Goal: Ask a question

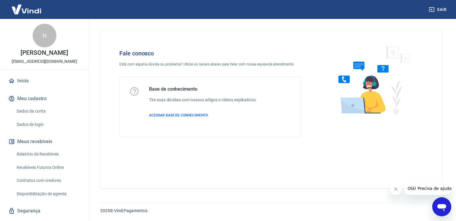
click at [440, 203] on icon "Abrir janela de mensagens" at bounding box center [441, 207] width 11 height 11
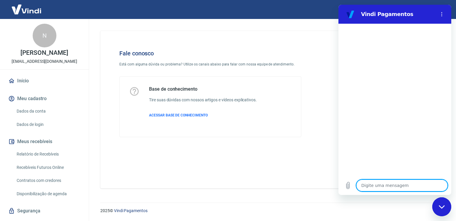
click at [387, 182] on textarea at bounding box center [401, 186] width 91 height 12
type textarea "B"
type textarea "x"
type textarea "Bo"
type textarea "x"
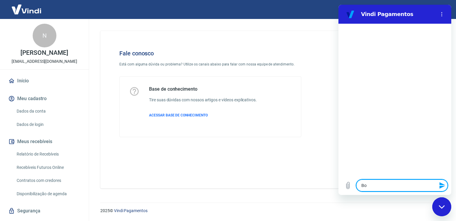
type textarea "Boa"
type textarea "x"
type textarea "Boa"
type textarea "x"
type textarea "Boa t"
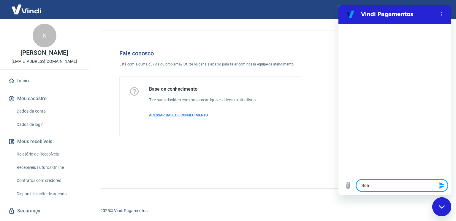
type textarea "x"
type textarea "Boa ta"
type textarea "x"
type textarea "Boa tar"
type textarea "x"
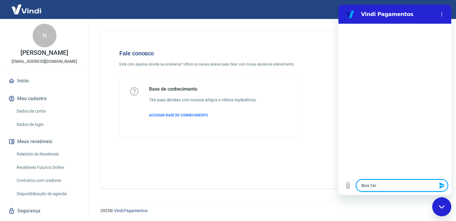
type textarea "Boa tard"
type textarea "x"
type textarea "Boa tarde"
type textarea "x"
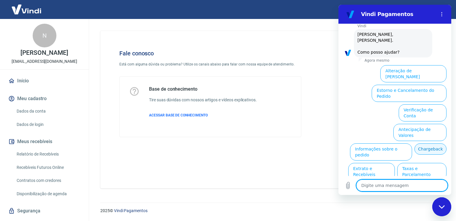
scroll to position [30, 0]
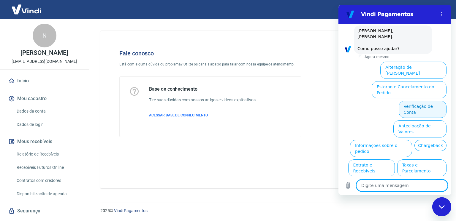
click at [423, 101] on button "Verificação de Conta" at bounding box center [422, 109] width 48 height 17
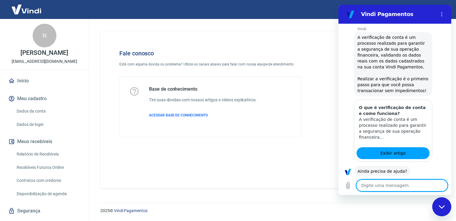
scroll to position [90, 0]
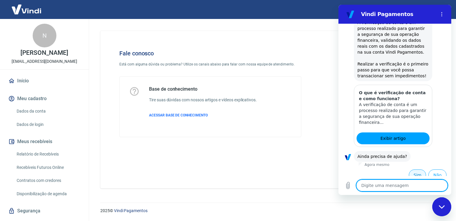
click at [413, 171] on button "Sim" at bounding box center [416, 175] width 17 height 11
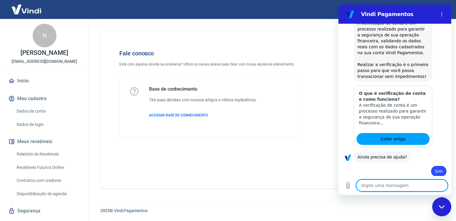
scroll to position [90, 0]
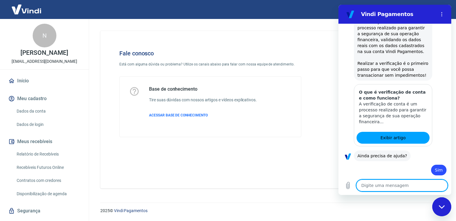
type textarea "x"
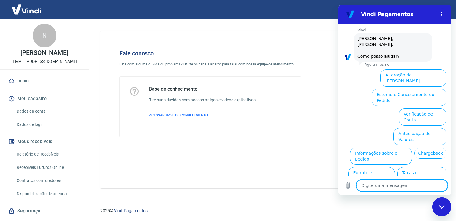
scroll to position [244, 0]
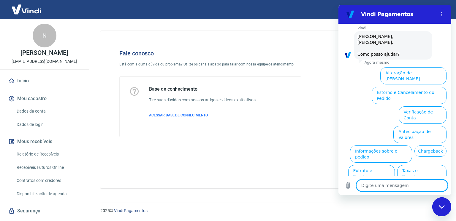
click at [400, 183] on textarea at bounding box center [401, 186] width 91 height 12
type textarea "a"
type textarea "x"
type textarea "at"
type textarea "x"
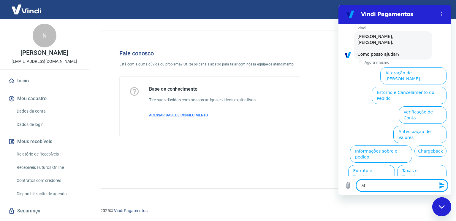
type textarea "ate"
type textarea "x"
type textarea "aten"
type textarea "x"
type textarea "atend"
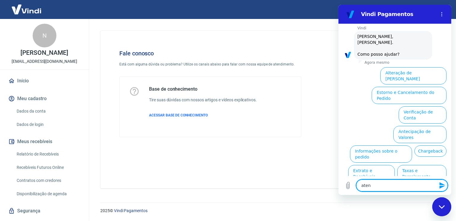
type textarea "x"
type textarea "atendi"
type textarea "x"
type textarea "atendim"
type textarea "x"
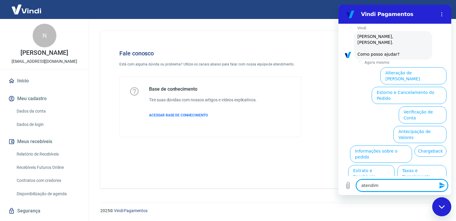
type textarea "atendime"
type textarea "x"
type textarea "atendimen"
type textarea "x"
type textarea "atendiment"
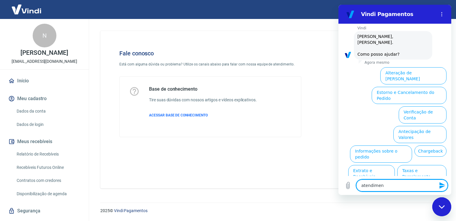
type textarea "x"
type textarea "atendimento"
type textarea "x"
type textarea "atendimento"
type textarea "x"
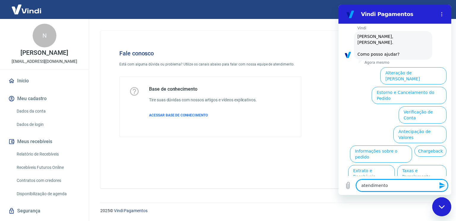
type textarea "atendimento h"
type textarea "x"
type textarea "atendimento hu"
type textarea "x"
type textarea "atendimento hum"
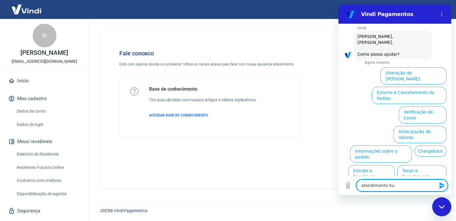
type textarea "x"
type textarea "atendimento huma"
type textarea "x"
type textarea "atendimento human"
type textarea "x"
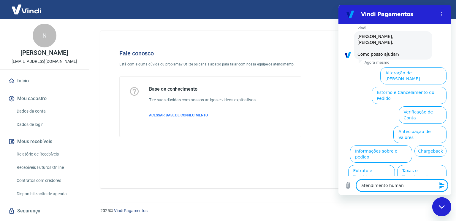
type textarea "atendimento humano"
type textarea "x"
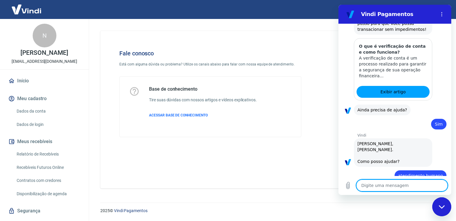
type textarea "x"
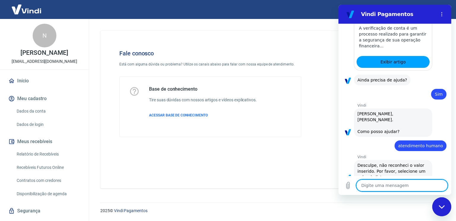
scroll to position [167, 0]
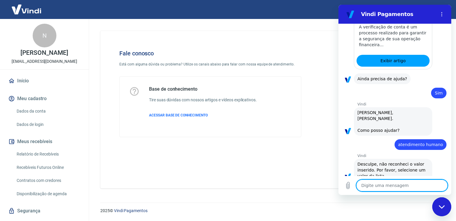
type textarea "a"
type textarea "x"
type textarea "an"
type textarea "x"
type textarea "ant"
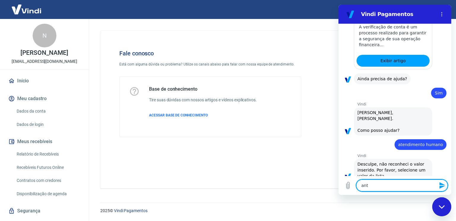
type textarea "x"
type textarea "ante"
type textarea "x"
type textarea "anted"
type textarea "x"
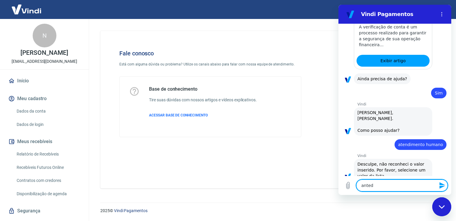
type textarea "antedi"
type textarea "x"
type textarea "antedim"
type textarea "x"
type textarea "antedime"
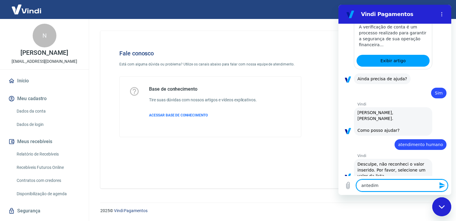
type textarea "x"
type textarea "antedimen"
type textarea "x"
type textarea "antediment"
type textarea "x"
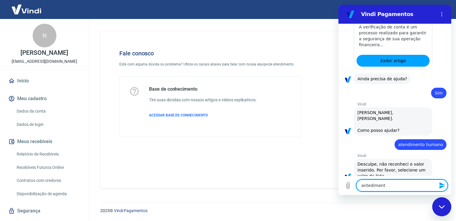
type textarea "antedimento"
type textarea "x"
type textarea "antedimento"
type textarea "x"
type textarea "antedimento h"
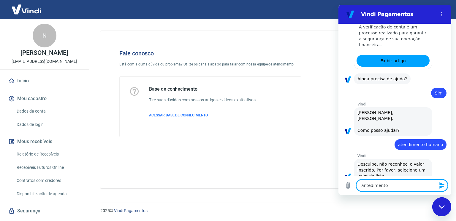
type textarea "x"
type textarea "antedimento hu"
type textarea "x"
type textarea "antedimento hum"
type textarea "x"
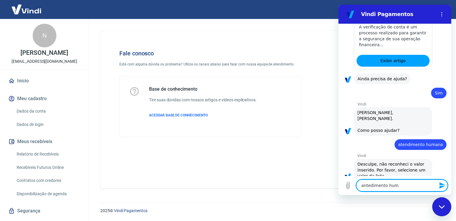
type textarea "antedimento huma"
type textarea "x"
type textarea "antedimento human"
type textarea "x"
type textarea "antedimento humano"
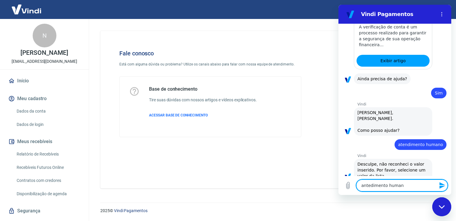
type textarea "x"
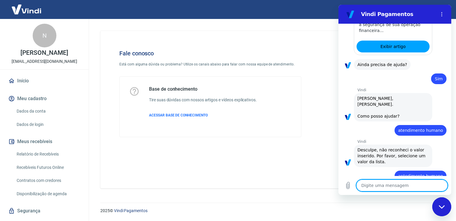
type textarea "x"
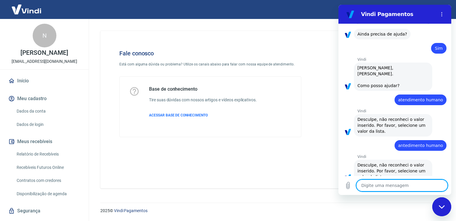
scroll to position [213, 0]
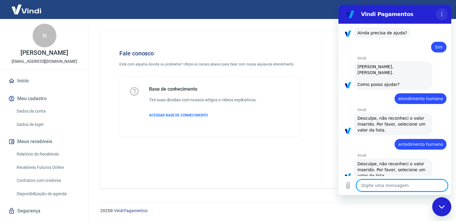
click at [437, 13] on button "Menu de opções" at bounding box center [441, 14] width 12 height 12
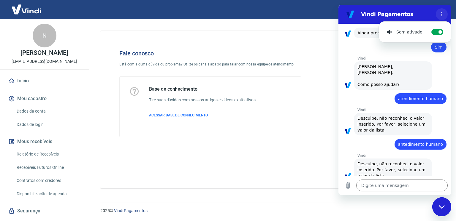
click at [438, 13] on button "Menu de opções" at bounding box center [441, 14] width 12 height 12
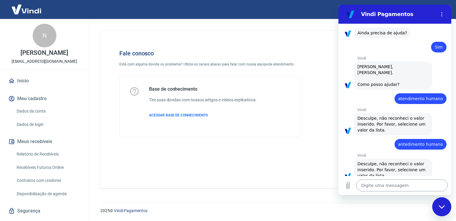
click at [382, 180] on textarea at bounding box center [401, 186] width 91 height 12
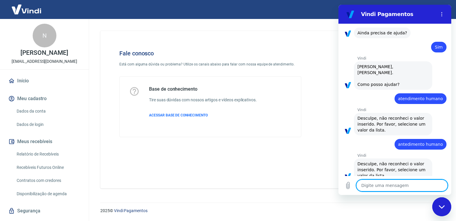
click at [375, 162] on span "Desculpe, não reconheci o valor inserido. Por favor, selecione um valor da list…" at bounding box center [392, 170] width 71 height 18
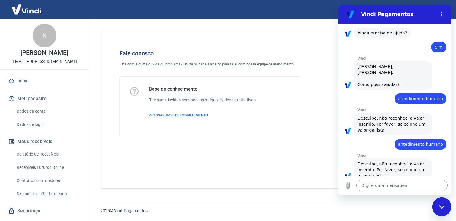
click at [386, 183] on textarea at bounding box center [401, 186] width 91 height 12
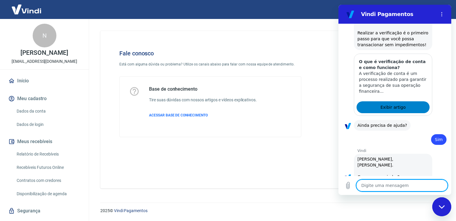
scroll to position [124, 0]
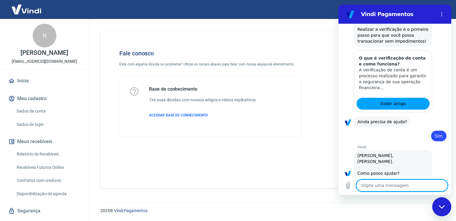
click at [381, 119] on span "Ainda precisa de ajuda?" at bounding box center [382, 122] width 50 height 6
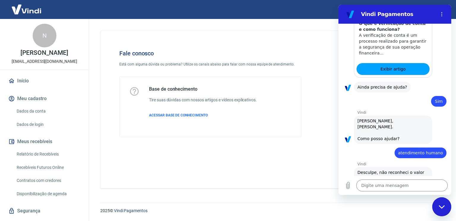
scroll to position [213, 0]
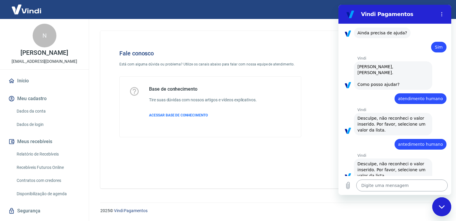
click at [380, 188] on textarea at bounding box center [401, 186] width 91 height 12
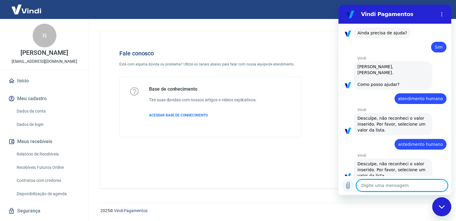
click at [348, 188] on icon "Carregar arquivo" at bounding box center [347, 185] width 7 height 7
click at [397, 186] on textarea at bounding box center [401, 186] width 91 height 12
type textarea "h"
type textarea "x"
type textarea "hu"
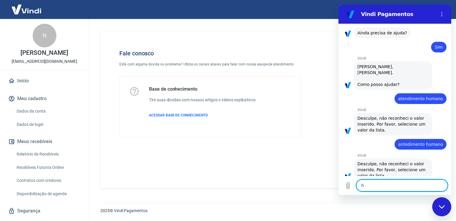
type textarea "x"
type textarea "hum"
type textarea "x"
type textarea "huma"
type textarea "x"
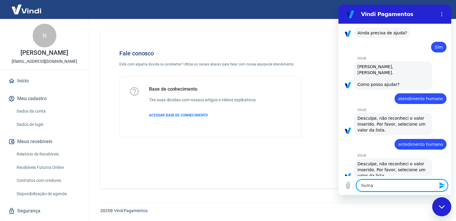
type textarea "human"
type textarea "x"
type textarea "humano"
type textarea "x"
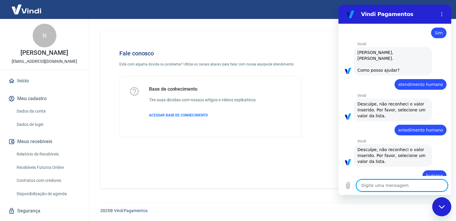
type textarea "x"
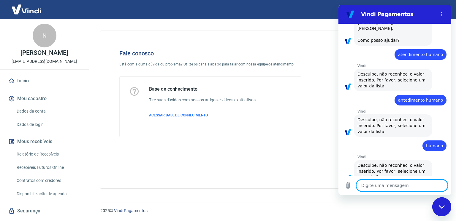
scroll to position [259, 0]
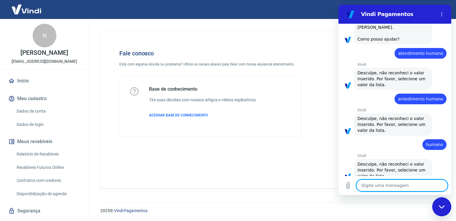
type textarea "l"
type textarea "x"
type textarea "li"
type textarea "x"
type textarea "lis"
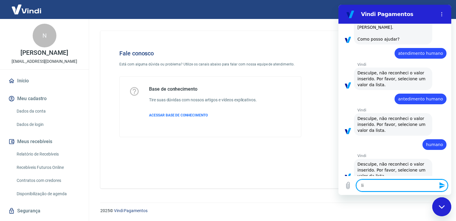
type textarea "x"
type textarea "list"
type textarea "x"
type textarea "lista"
type textarea "x"
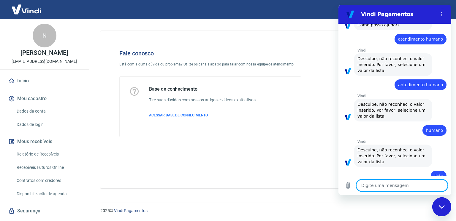
type textarea "x"
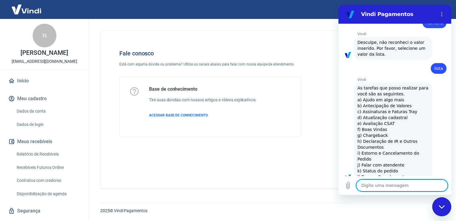
scroll to position [382, 0]
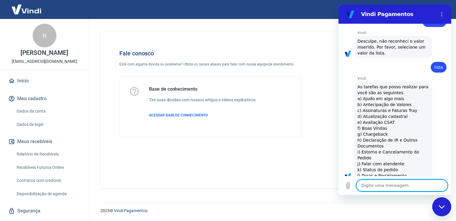
type textarea "j"
type textarea "x"
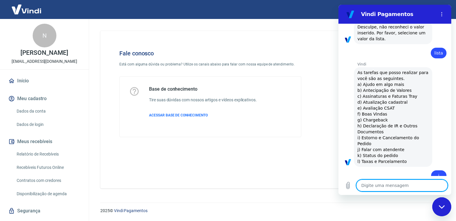
type textarea "x"
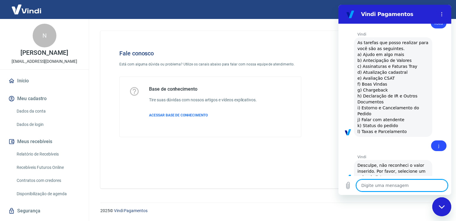
scroll to position [427, 0]
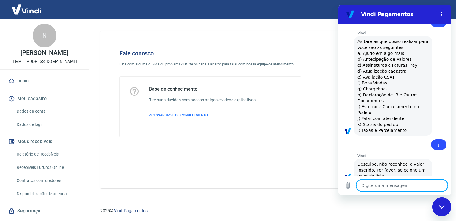
type textarea "F"
type textarea "x"
type textarea "Fa"
type textarea "x"
type textarea "Fal"
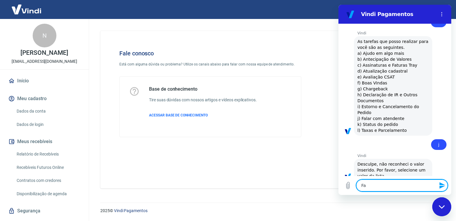
type textarea "x"
type textarea "Fala"
type textarea "x"
type textarea "Falar"
type textarea "x"
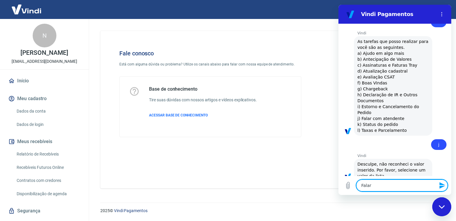
type textarea "Falar"
type textarea "x"
type textarea "Falar c"
type textarea "x"
type textarea "Falar co"
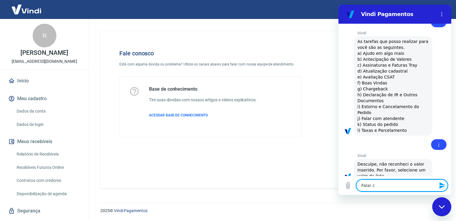
type textarea "x"
type textarea "Falar com"
type textarea "x"
type textarea "Falar com"
type textarea "x"
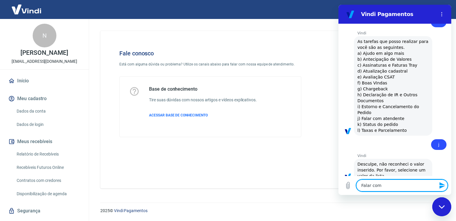
type textarea "Falar com a"
type textarea "x"
type textarea "Falar com at"
type textarea "x"
type textarea "Falar com ate"
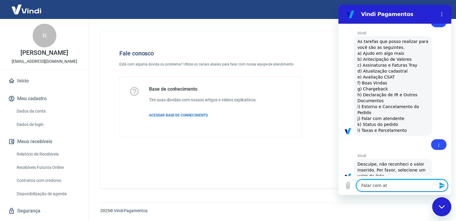
type textarea "x"
type textarea "Falar com [GEOGRAPHIC_DATA]"
type textarea "x"
type textarea "Falar com atend"
type textarea "x"
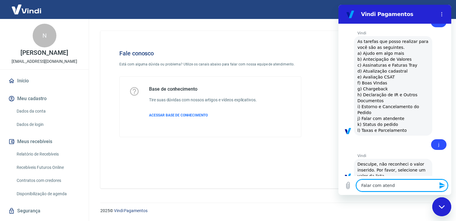
type textarea "Falar com atende"
type textarea "x"
type textarea "Falar com atenden"
type textarea "x"
type textarea "Falar com atendent"
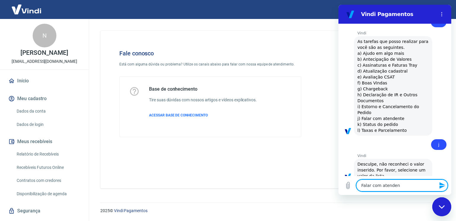
type textarea "x"
type textarea "Falar com atendente"
type textarea "x"
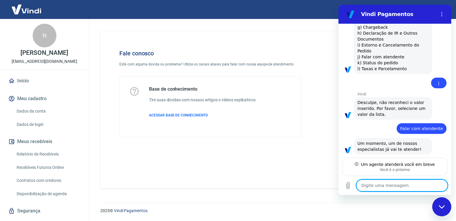
scroll to position [483, 0]
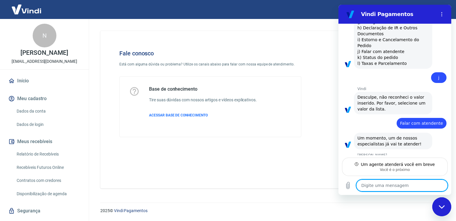
type textarea "x"
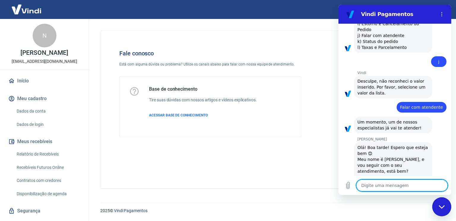
scroll to position [511, 0]
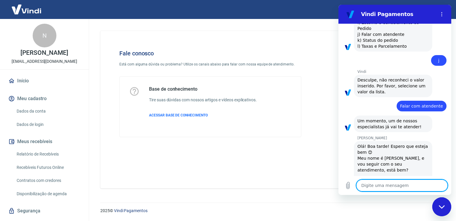
type textarea "G"
type textarea "x"
type textarea "Ga"
type textarea "x"
type textarea "Gab"
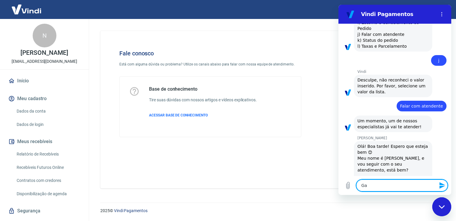
type textarea "x"
type textarea "Gabr"
type textarea "x"
type textarea "Gabri"
type textarea "x"
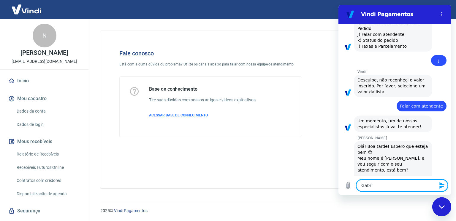
type textarea "Gabrie"
type textarea "x"
type textarea "[PERSON_NAME]"
type textarea "x"
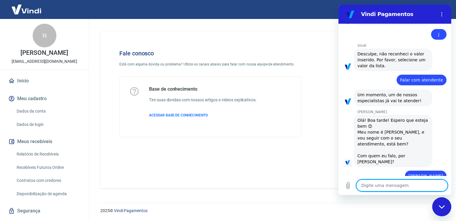
scroll to position [537, 0]
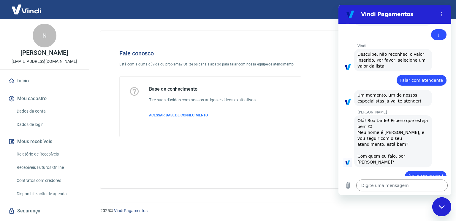
type textarea "x"
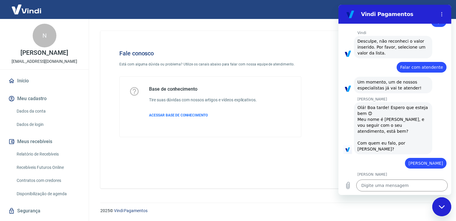
scroll to position [551, 0]
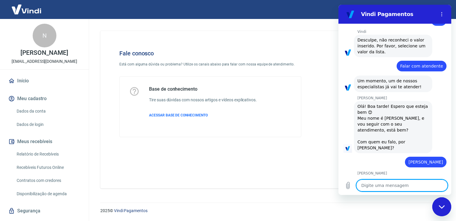
click at [397, 185] on textarea at bounding box center [401, 186] width 91 height 12
paste textarea "Boa tarde , as transações de cartão de crédito estão todas sendo negadas . Esse…"
type textarea "Boa tarde , as transações de cartão de crédito estão todas sendo negadas . Esse…"
type textarea "x"
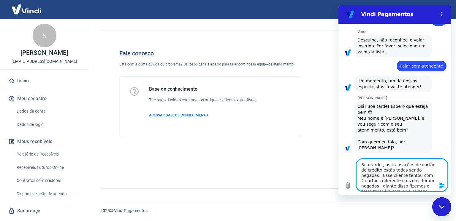
scroll to position [8, 0]
type textarea "Boa tarde , as transações de cartão de crédito estão todas sendo negadas . Esse…"
click at [438, 184] on icon "Enviar mensagem" at bounding box center [441, 185] width 7 height 7
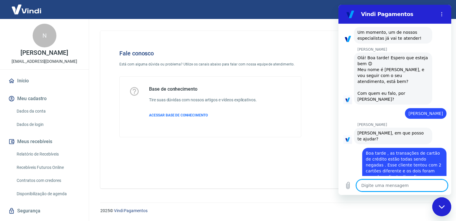
scroll to position [601, 0]
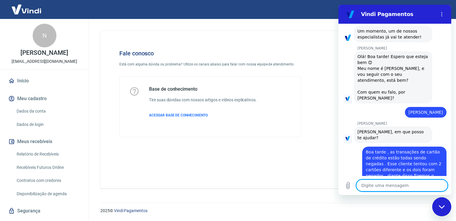
click at [405, 186] on textarea at bounding box center [401, 186] width 91 height 12
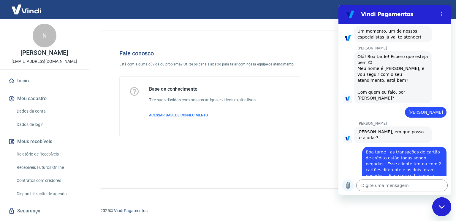
click at [346, 185] on icon "Carregar arquivo" at bounding box center [347, 185] width 7 height 7
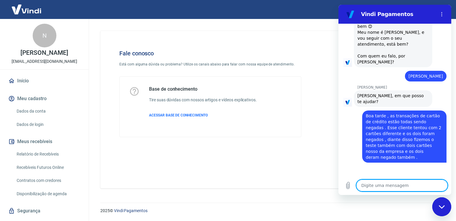
scroll to position [638, 0]
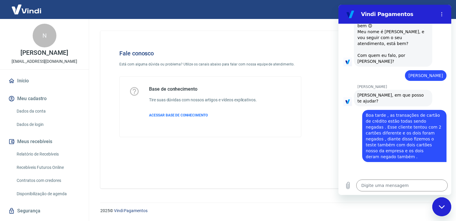
type textarea "x"
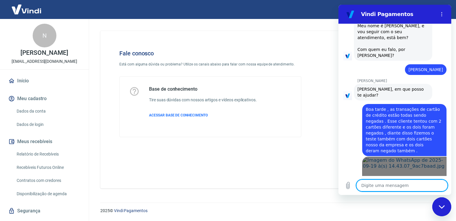
scroll to position [645, 0]
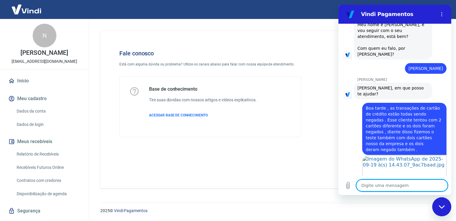
click at [397, 188] on textarea at bounding box center [401, 186] width 91 height 12
type textarea "E"
type textarea "x"
type textarea "El"
type textarea "x"
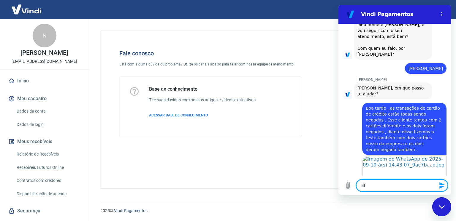
type textarea "Ele"
type textarea "x"
type textarea "Ele"
type textarea "x"
type textarea "Ele e"
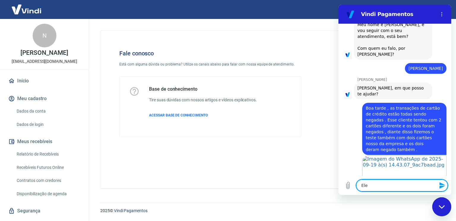
type textarea "x"
type textarea "Ele es"
type textarea "x"
type textarea "Ele est"
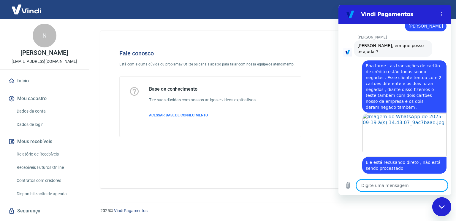
scroll to position [688, 0]
click at [387, 184] on textarea at bounding box center [401, 186] width 91 height 12
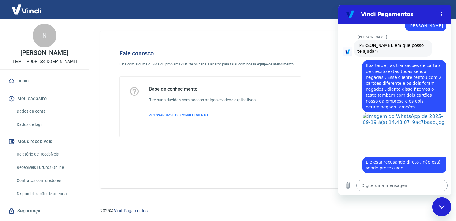
click at [413, 183] on textarea at bounding box center [401, 186] width 91 height 12
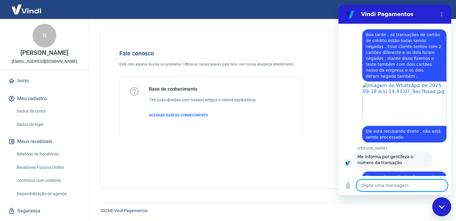
scroll to position [720, 0]
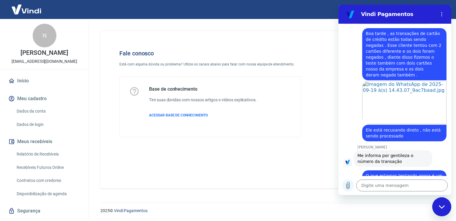
click at [349, 187] on icon "Carregar arquivo" at bounding box center [347, 185] width 7 height 7
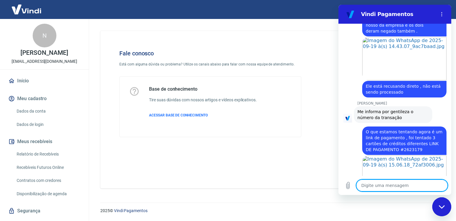
scroll to position [789, 0]
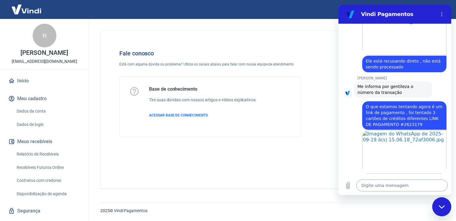
click at [392, 187] on textarea at bounding box center [401, 186] width 91 height 12
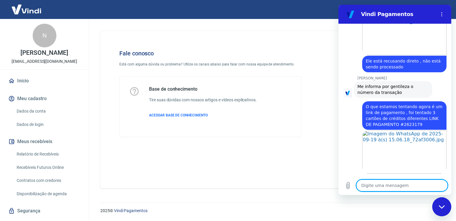
click at [383, 186] on textarea at bounding box center [401, 186] width 91 height 12
paste textarea "L"
click at [378, 185] on textarea at bounding box center [401, 186] width 91 height 12
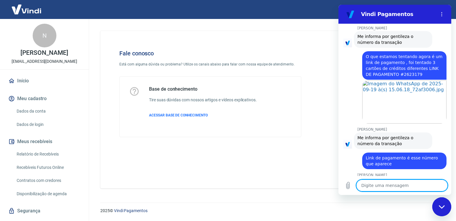
scroll to position [841, 0]
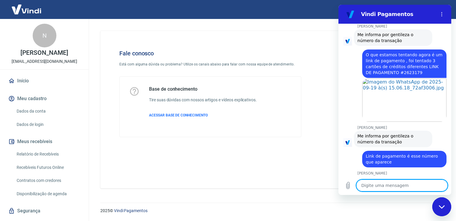
click at [381, 185] on textarea at bounding box center [401, 186] width 91 height 12
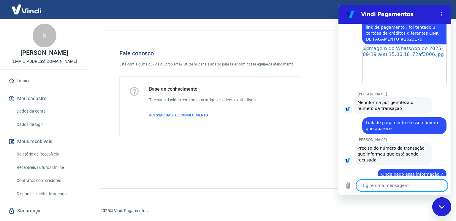
scroll to position [874, 0]
click at [383, 183] on textarea at bounding box center [401, 186] width 91 height 12
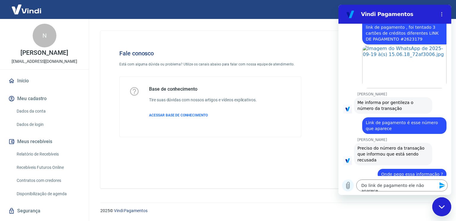
click at [351, 186] on icon "Carregar arquivo" at bounding box center [347, 185] width 7 height 7
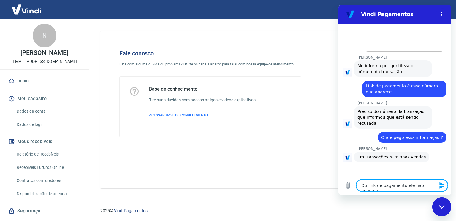
click at [409, 188] on textarea "Do link de pagamento ele não aparece" at bounding box center [401, 186] width 91 height 12
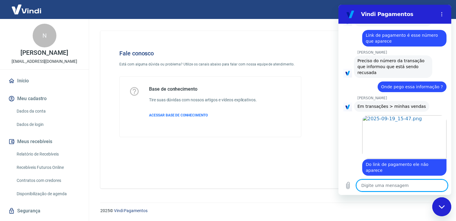
scroll to position [961, 0]
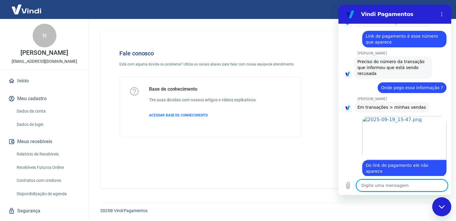
click at [378, 184] on textarea at bounding box center [401, 186] width 91 height 12
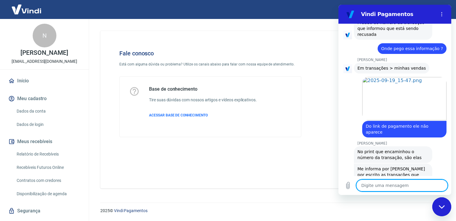
scroll to position [1001, 0]
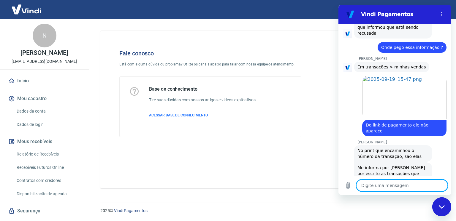
click at [390, 182] on textarea at bounding box center [401, 186] width 91 height 12
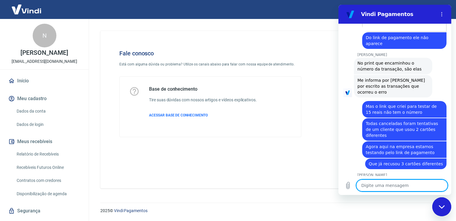
scroll to position [1090, 0]
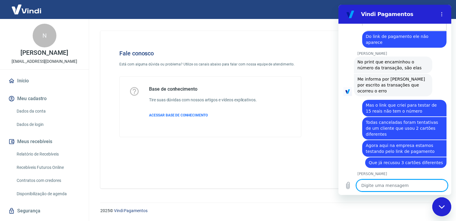
click at [381, 177] on div "Digite uma mensagem x" at bounding box center [394, 185] width 113 height 19
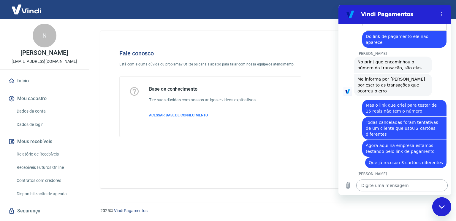
click at [381, 182] on textarea at bounding box center [401, 186] width 91 height 12
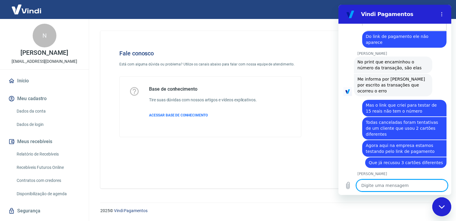
paste textarea "228389508"
click at [444, 187] on icon "Enviar mensagem" at bounding box center [441, 185] width 7 height 7
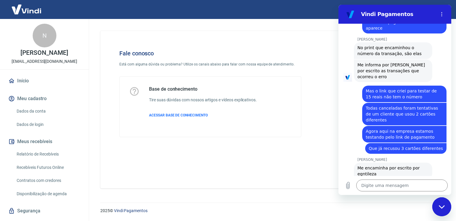
scroll to position [1124, 0]
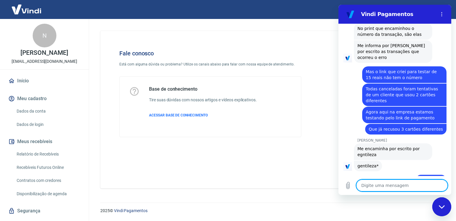
click at [402, 185] on textarea at bounding box center [401, 186] width 91 height 12
click at [378, 183] on textarea at bounding box center [401, 186] width 91 height 12
paste textarea "228104219"
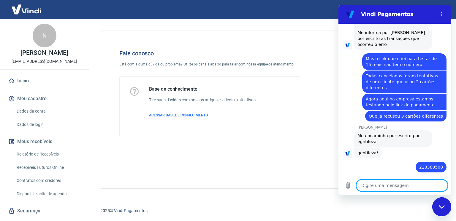
scroll to position [1138, 0]
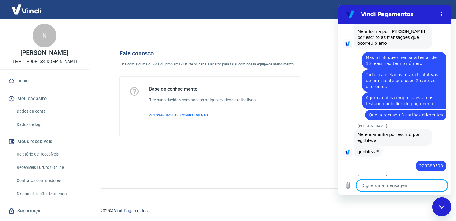
click at [375, 184] on textarea at bounding box center [401, 186] width 91 height 12
paste textarea "228011630"
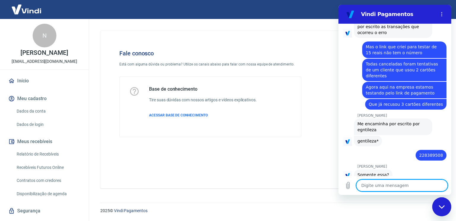
scroll to position [1149, 0]
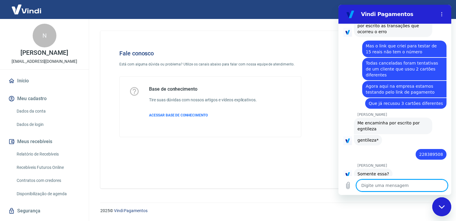
click at [376, 183] on textarea at bounding box center [401, 186] width 91 height 12
paste textarea "228007566"
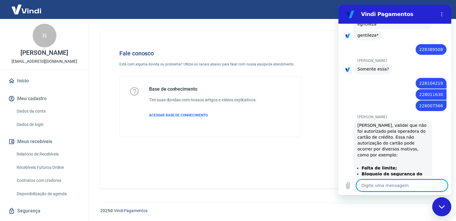
scroll to position [1258, 0]
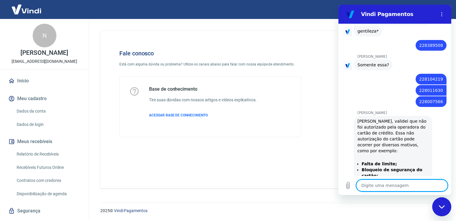
click at [391, 187] on textarea at bounding box center [401, 186] width 91 height 12
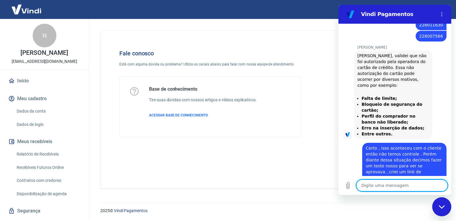
scroll to position [1328, 0]
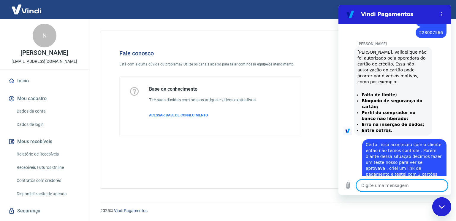
click at [382, 187] on textarea at bounding box center [401, 186] width 91 height 12
paste textarea "2623179"
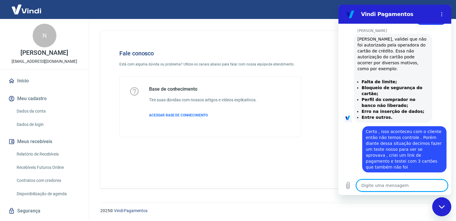
scroll to position [1342, 0]
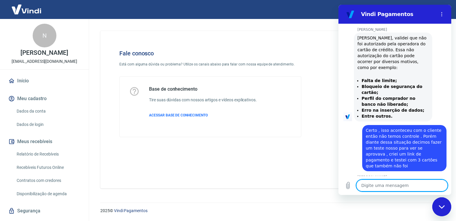
click at [382, 187] on textarea at bounding box center [401, 186] width 91 height 12
paste textarea "[URL][DOMAIN_NAME]"
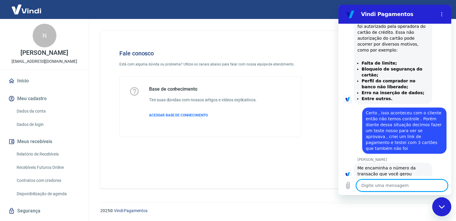
scroll to position [1385, 0]
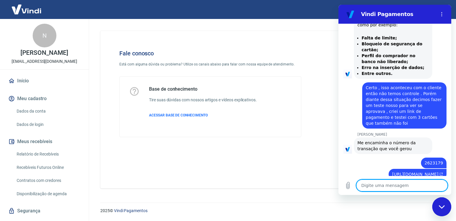
click at [383, 186] on textarea at bounding box center [401, 186] width 91 height 12
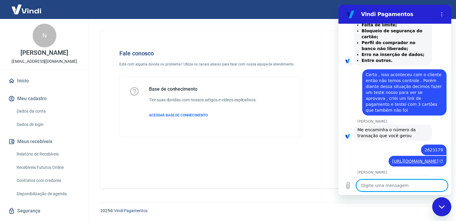
scroll to position [1399, 0]
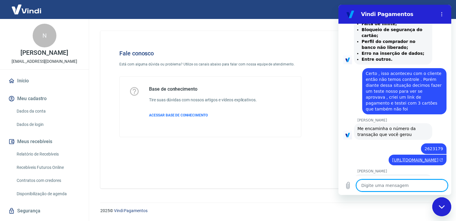
click at [378, 184] on textarea at bounding box center [401, 186] width 91 height 12
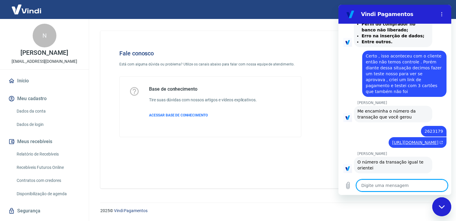
scroll to position [1441, 0]
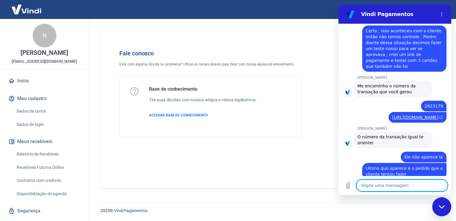
click at [397, 185] on textarea at bounding box center [401, 186] width 91 height 12
click at [379, 182] on textarea at bounding box center [401, 186] width 91 height 12
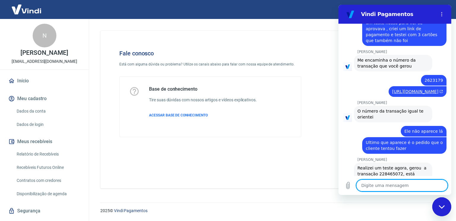
scroll to position [1498, 0]
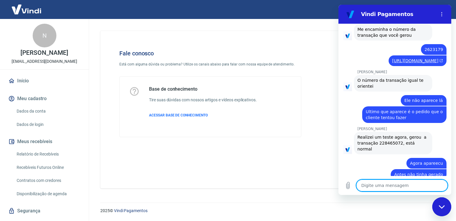
click at [387, 185] on textarea at bounding box center [401, 186] width 91 height 12
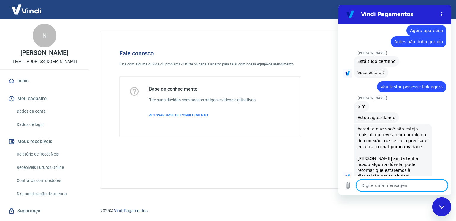
scroll to position [1635, 0]
